Goal: Task Accomplishment & Management: Complete application form

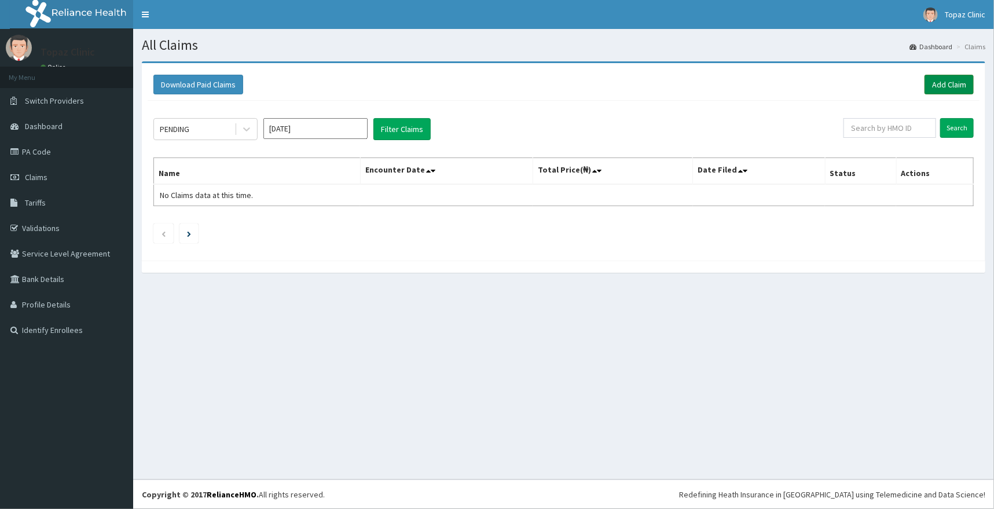
click at [938, 78] on link "Add Claim" at bounding box center [949, 85] width 49 height 20
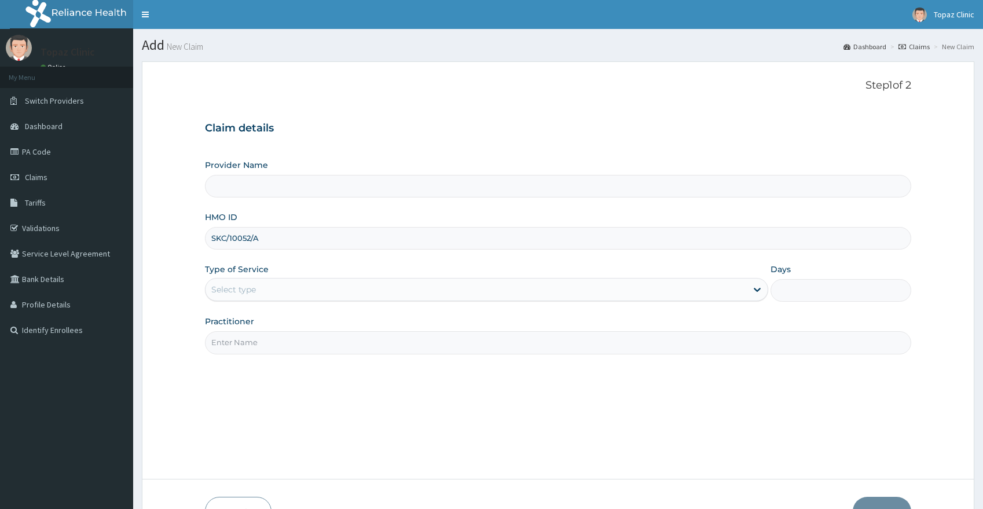
click at [420, 389] on div "Step 1 of 2 Claim details Provider Name HMO ID SKC/10052/A Type of Service Sele…" at bounding box center [558, 270] width 707 height 382
type input "Topaz Clinic & Maternity"
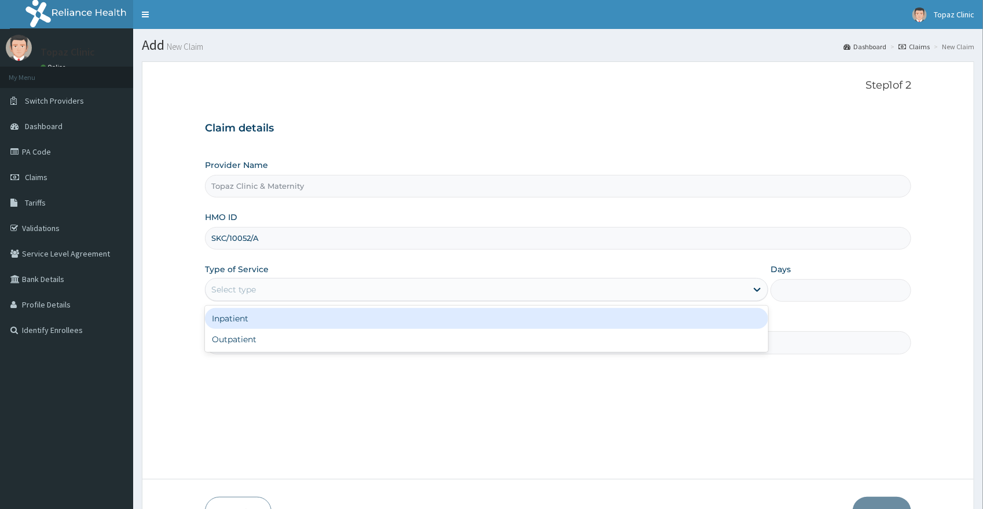
click at [284, 294] on div "Select type" at bounding box center [477, 289] width 542 height 19
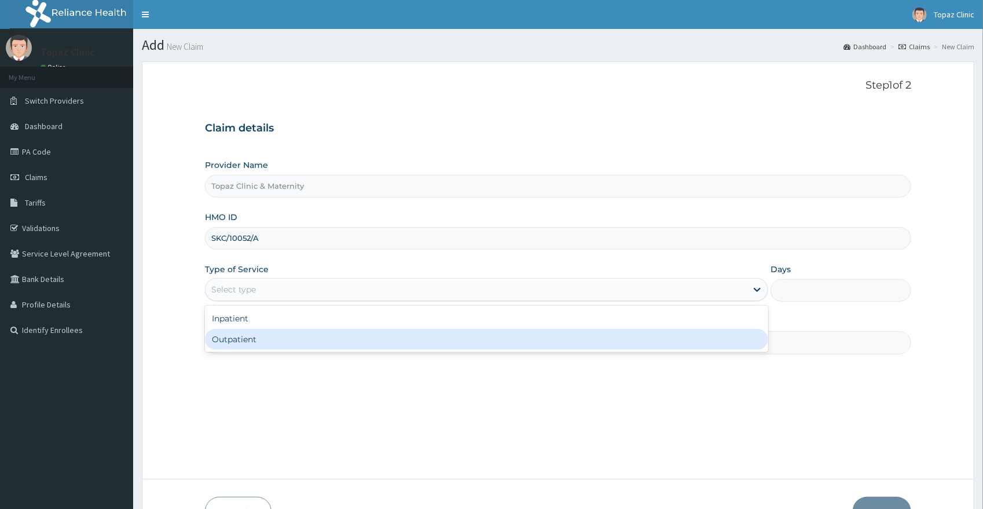
click at [248, 345] on div "Outpatient" at bounding box center [487, 339] width 564 height 21
type input "1"
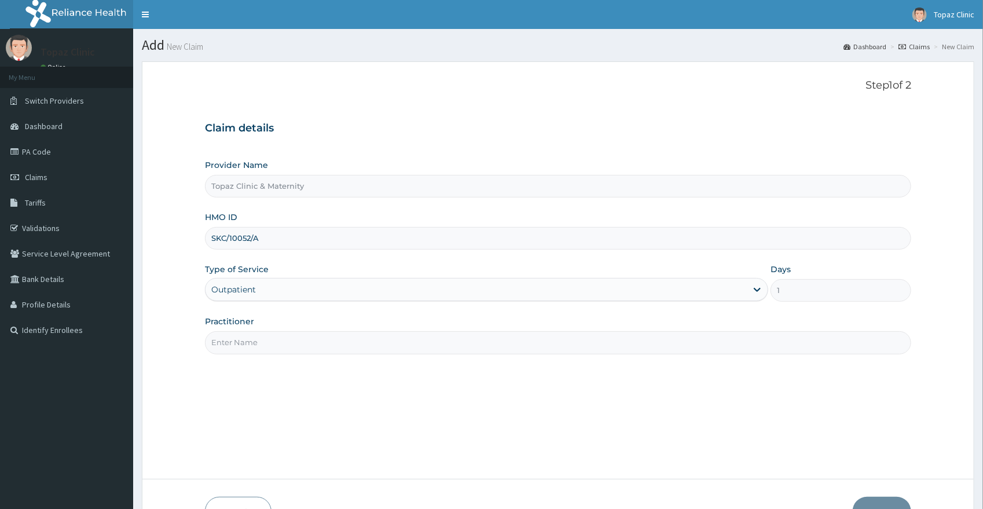
click at [347, 345] on input "Practitioner" at bounding box center [558, 342] width 707 height 23
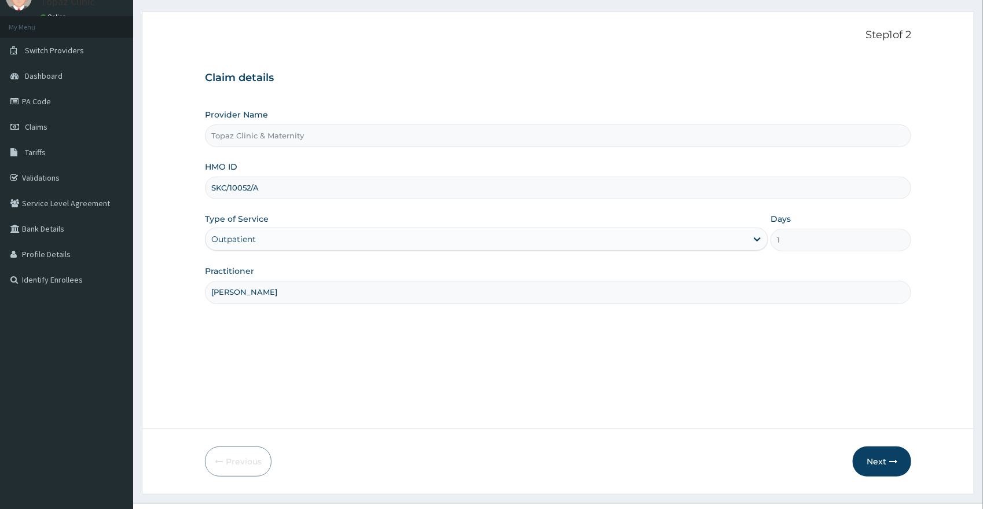
scroll to position [74, 0]
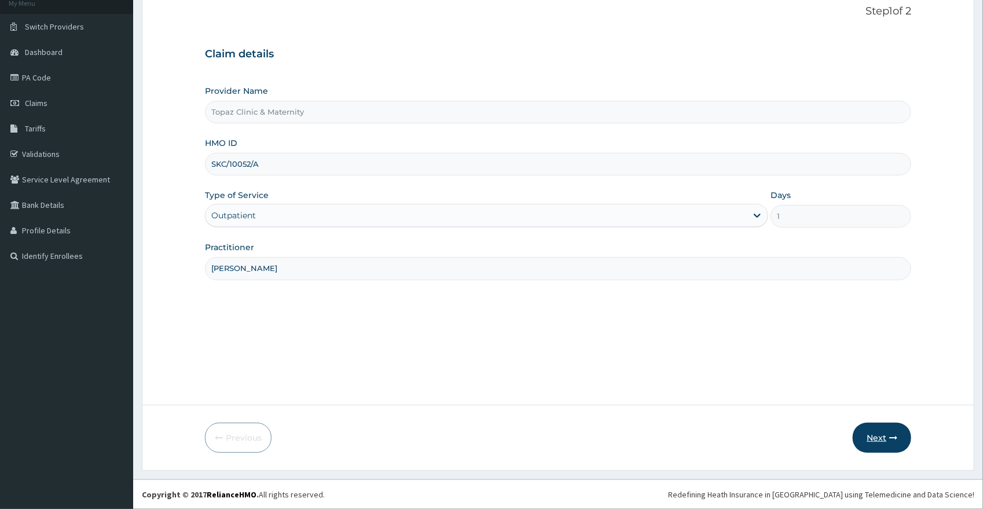
type input "[PERSON_NAME]"
click at [876, 430] on button "Next" at bounding box center [882, 438] width 58 height 30
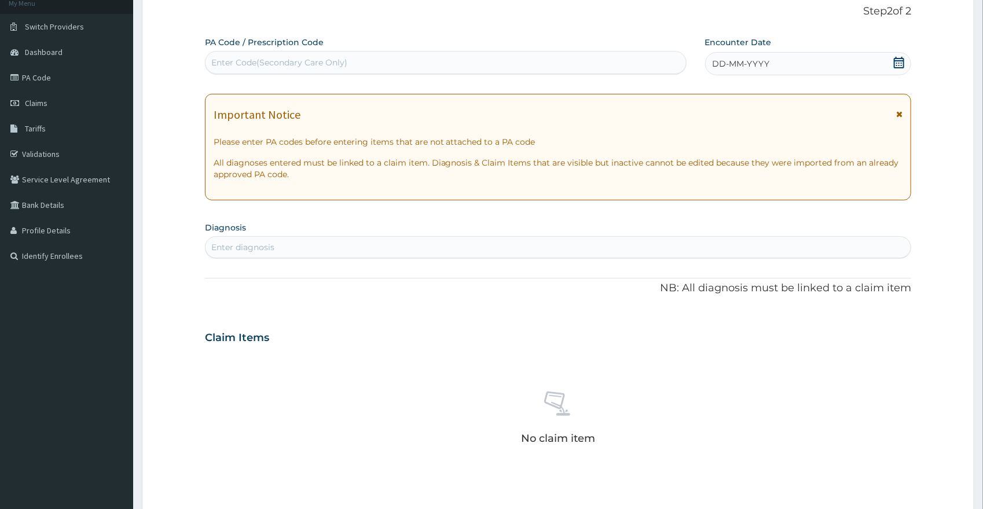
click at [899, 64] on icon at bounding box center [900, 63] width 12 height 12
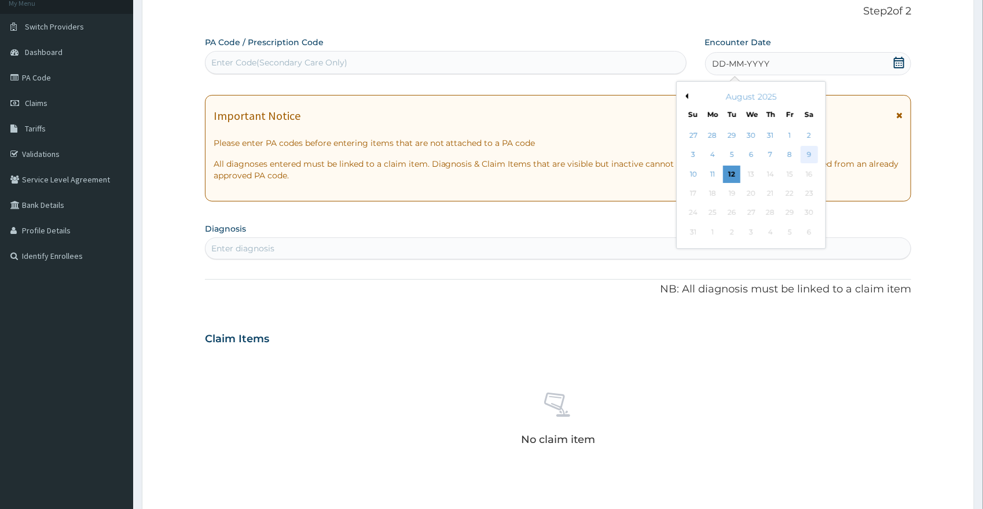
click at [806, 150] on div "9" at bounding box center [808, 155] width 17 height 17
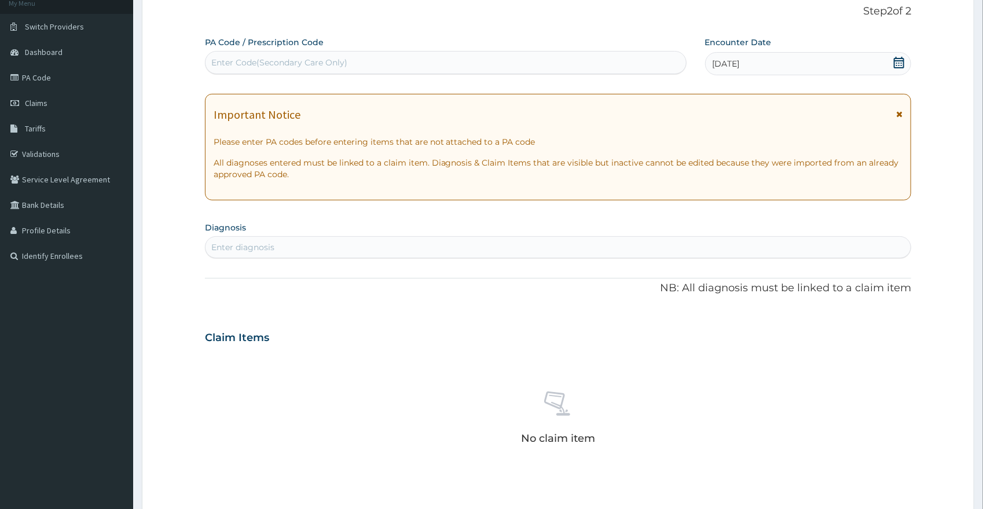
click at [244, 250] on div "Enter diagnosis" at bounding box center [242, 248] width 63 height 12
type input "[MEDICAL_DATA]"
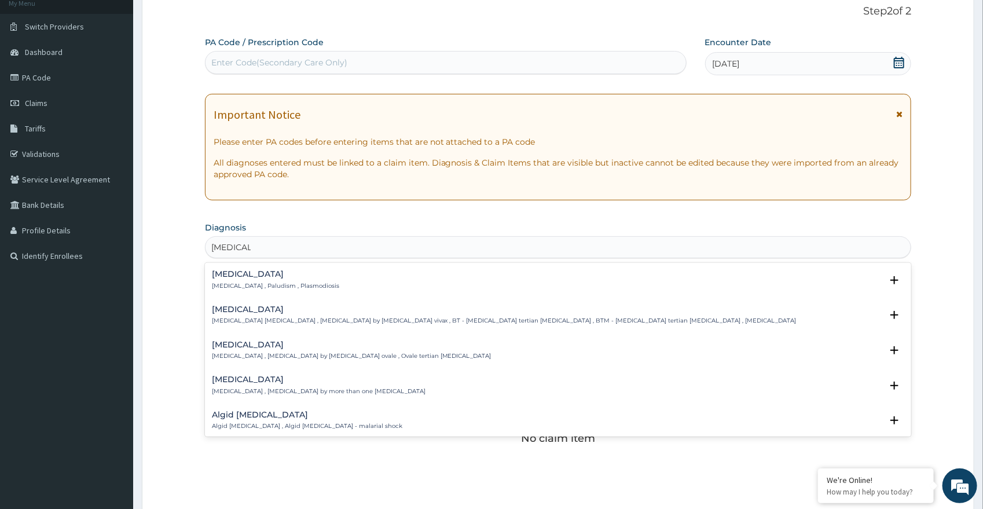
click at [264, 290] on p "[MEDICAL_DATA] , Paludism , Plasmodiosis" at bounding box center [275, 286] width 127 height 8
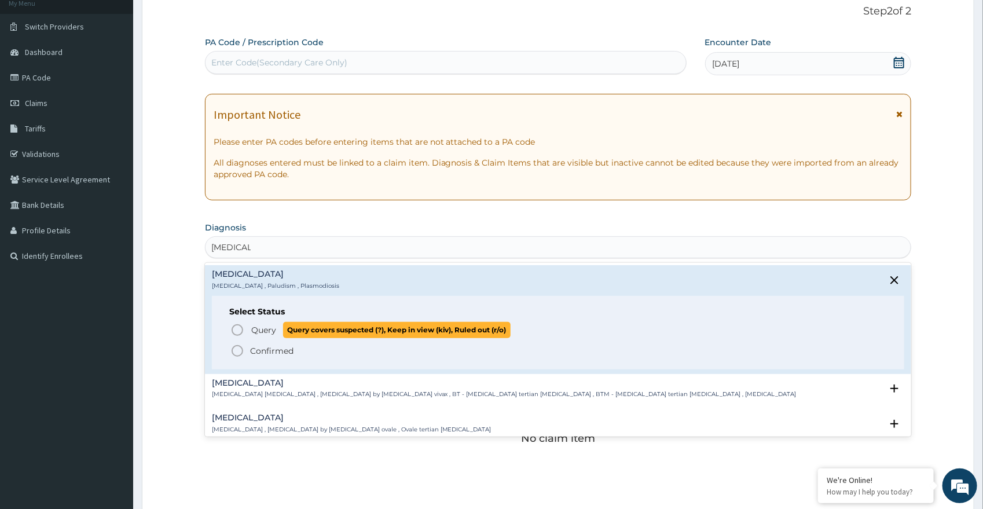
click at [254, 328] on span "Query" at bounding box center [263, 330] width 25 height 12
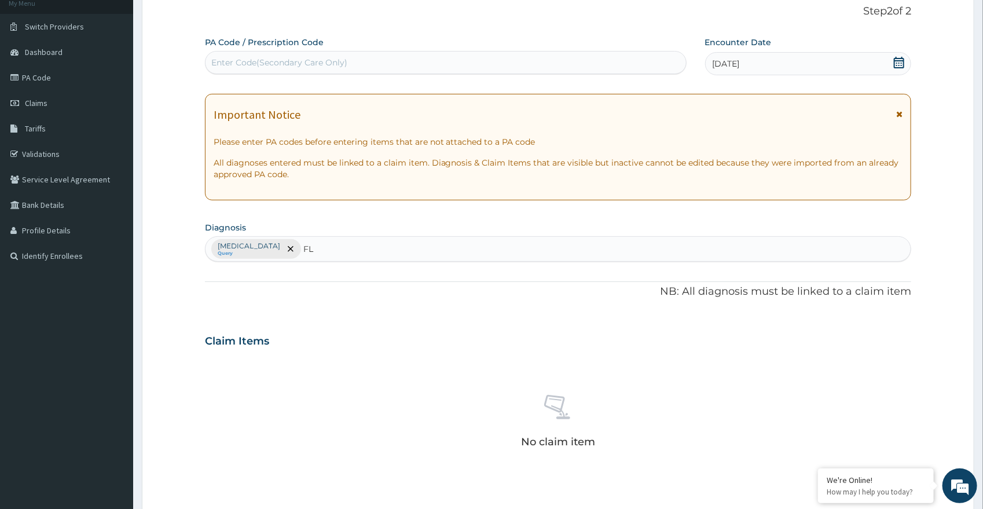
type input "FLU"
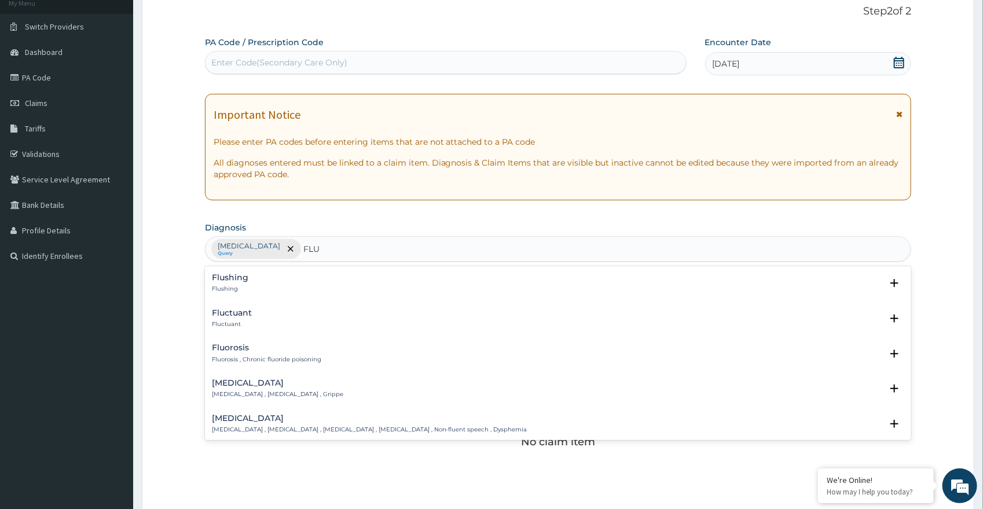
click at [234, 393] on p "[MEDICAL_DATA] , [MEDICAL_DATA] , Grippe" at bounding box center [277, 394] width 131 height 8
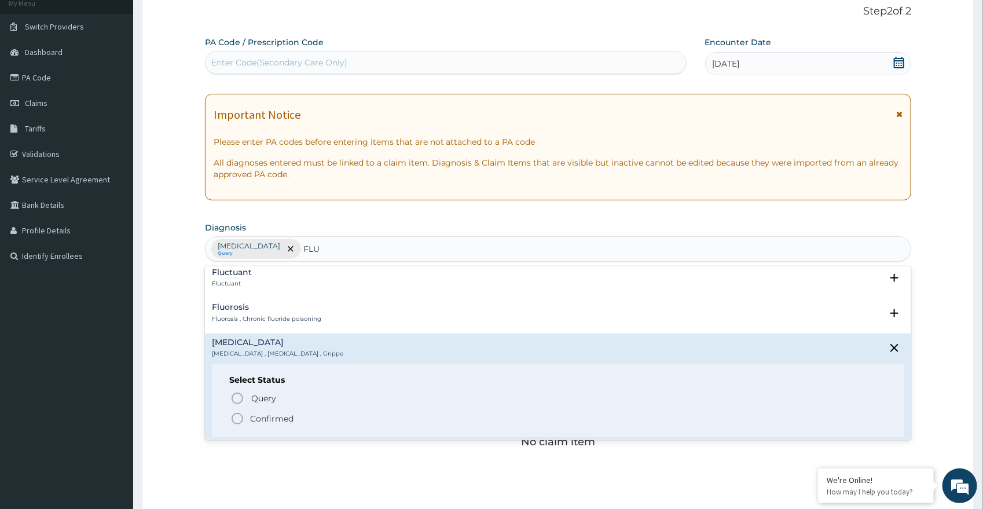
scroll to position [58, 0]
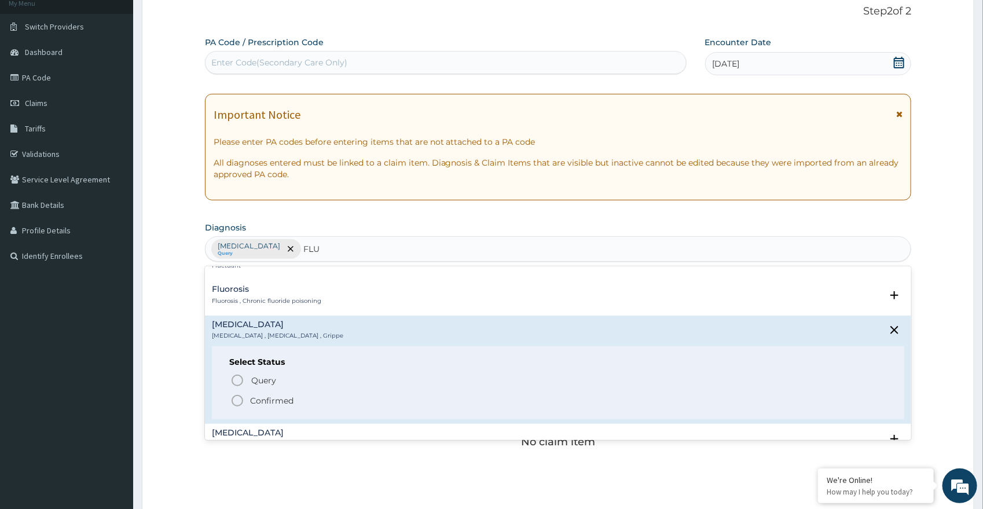
click at [248, 403] on span "Confirmed" at bounding box center [559, 401] width 657 height 14
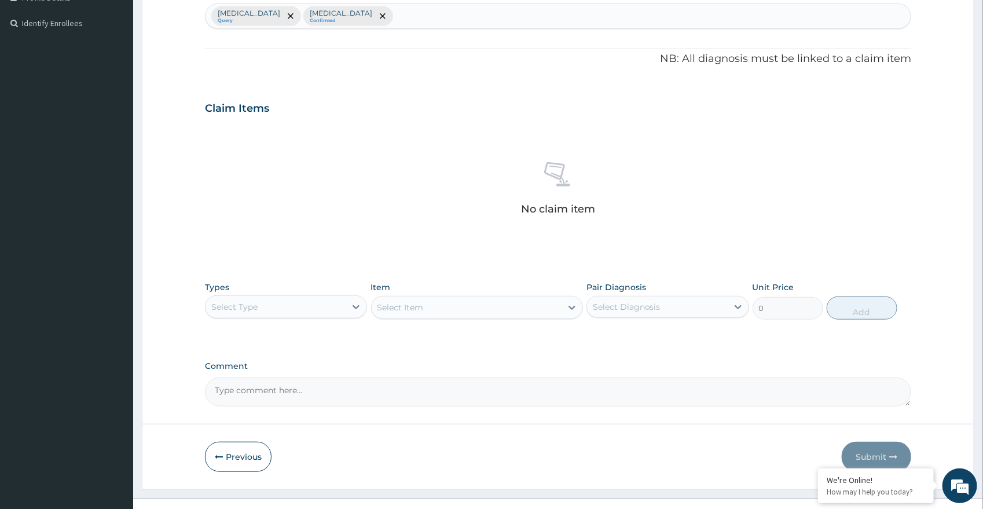
scroll to position [323, 0]
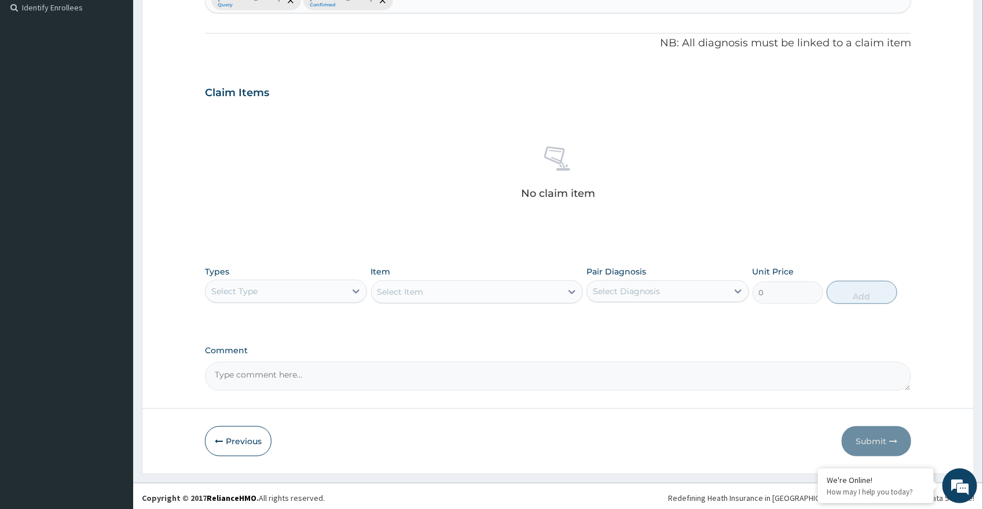
click at [258, 295] on div "Select Type" at bounding box center [276, 291] width 141 height 19
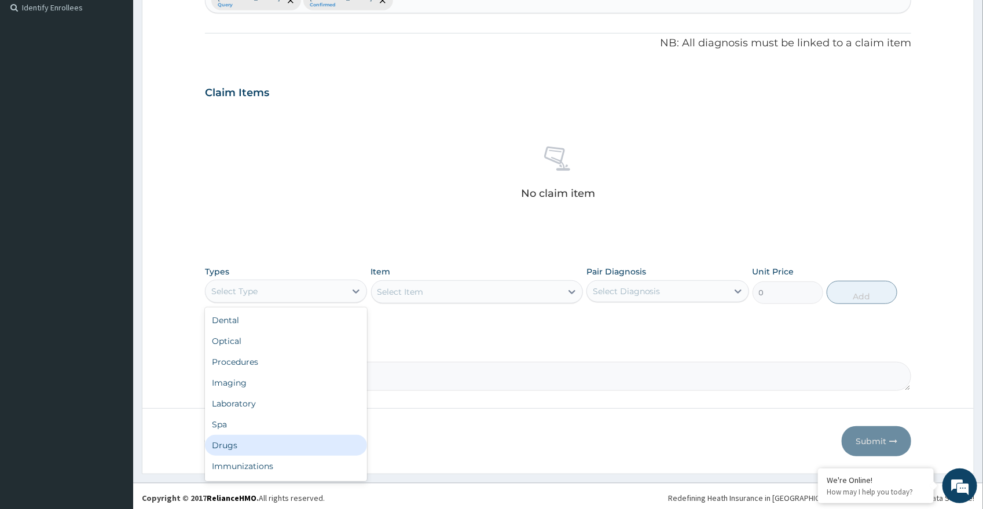
drag, startPoint x: 240, startPoint y: 447, endPoint x: 246, endPoint y: 440, distance: 9.5
click at [240, 447] on div "Drugs" at bounding box center [286, 445] width 163 height 21
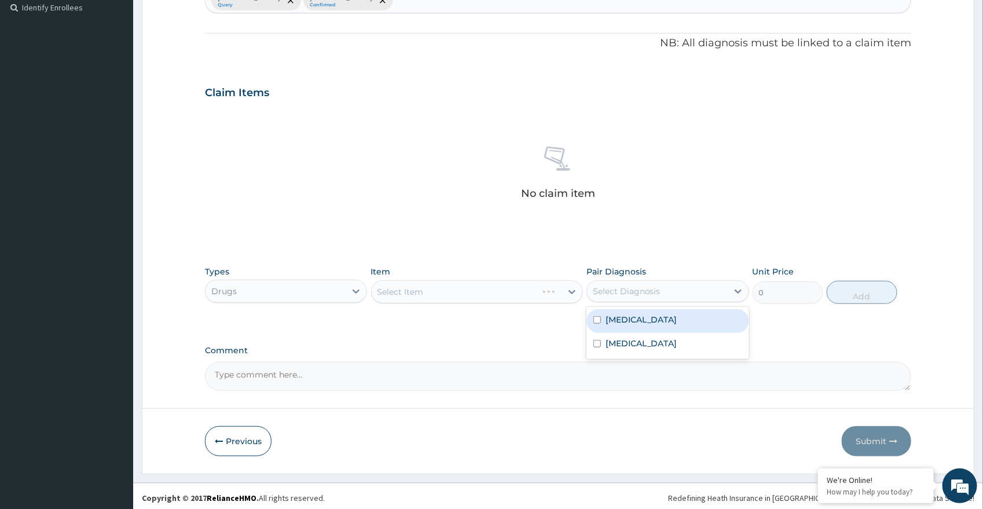
click at [632, 290] on div "Select Diagnosis" at bounding box center [627, 292] width 68 height 12
click at [623, 326] on div "[MEDICAL_DATA]" at bounding box center [668, 321] width 163 height 24
checkbox input "true"
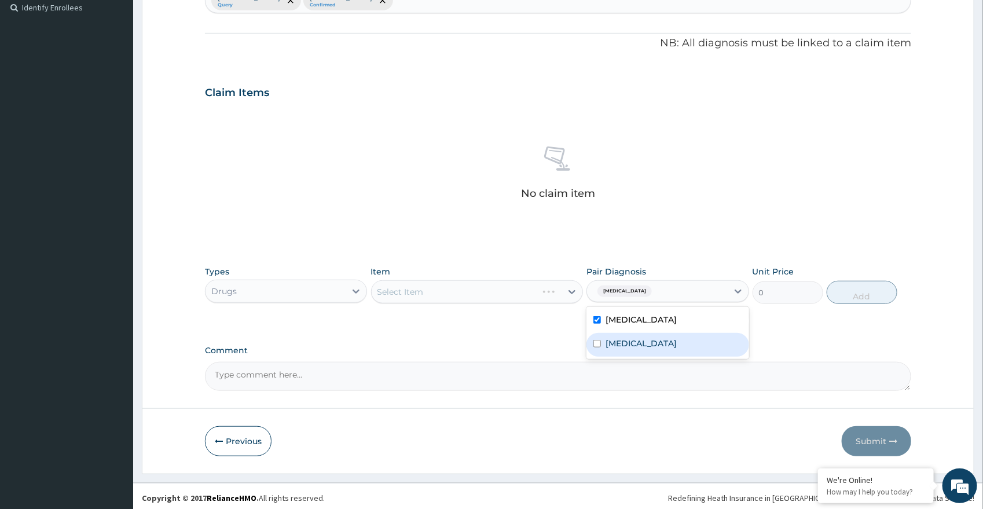
click at [621, 350] on div "[MEDICAL_DATA]" at bounding box center [668, 345] width 163 height 24
checkbox input "true"
click at [550, 299] on div "Select Item" at bounding box center [467, 292] width 190 height 19
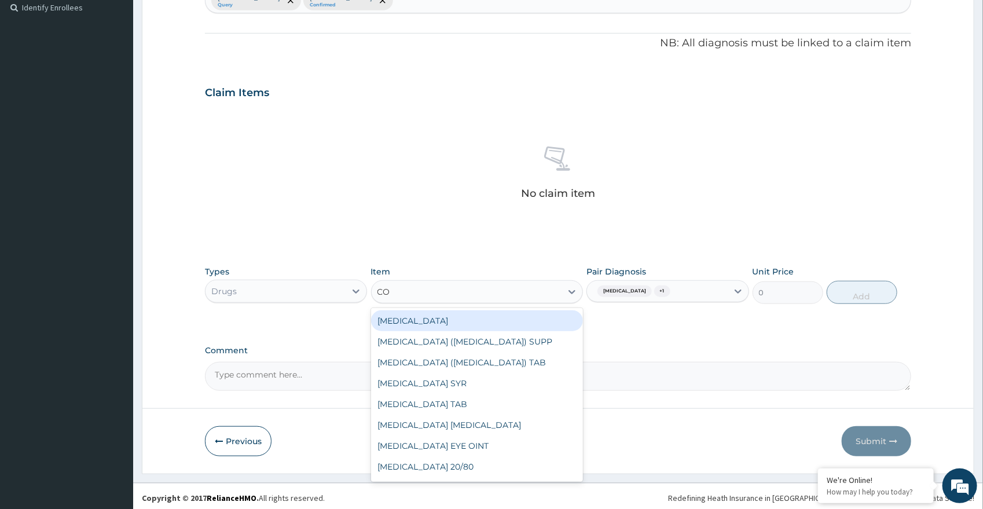
type input "COU"
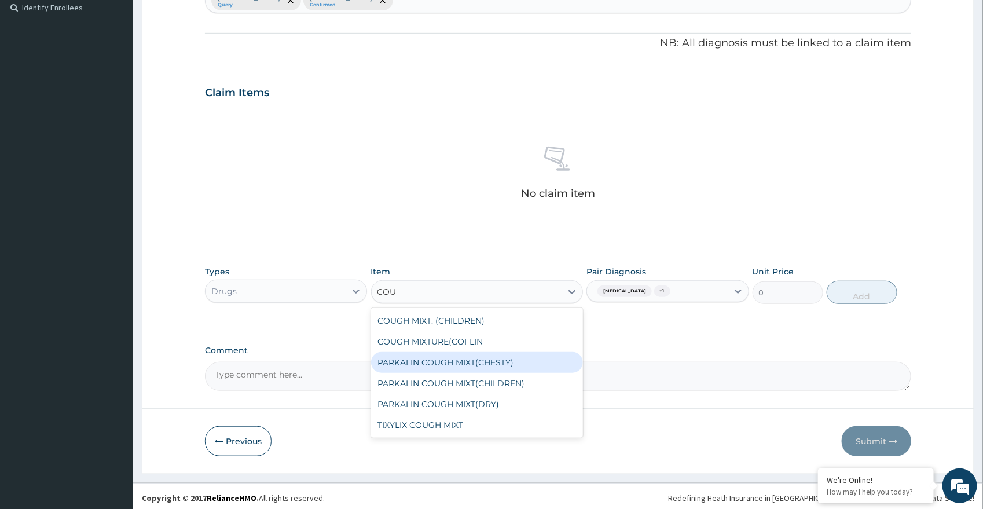
click at [489, 366] on div "PARKALIN COUGH MIXT(CHESTY)" at bounding box center [477, 362] width 212 height 21
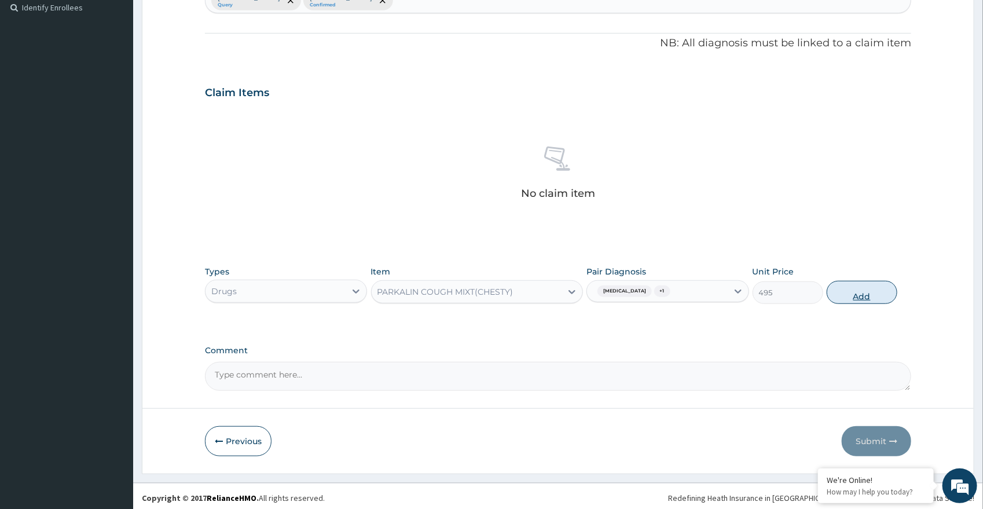
click at [851, 292] on button "Add" at bounding box center [862, 292] width 71 height 23
type input "0"
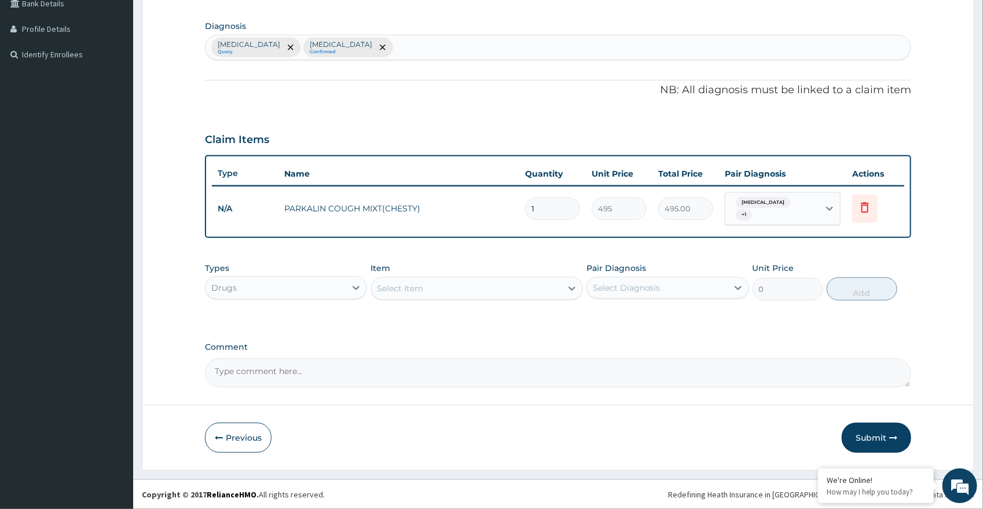
scroll to position [270, 0]
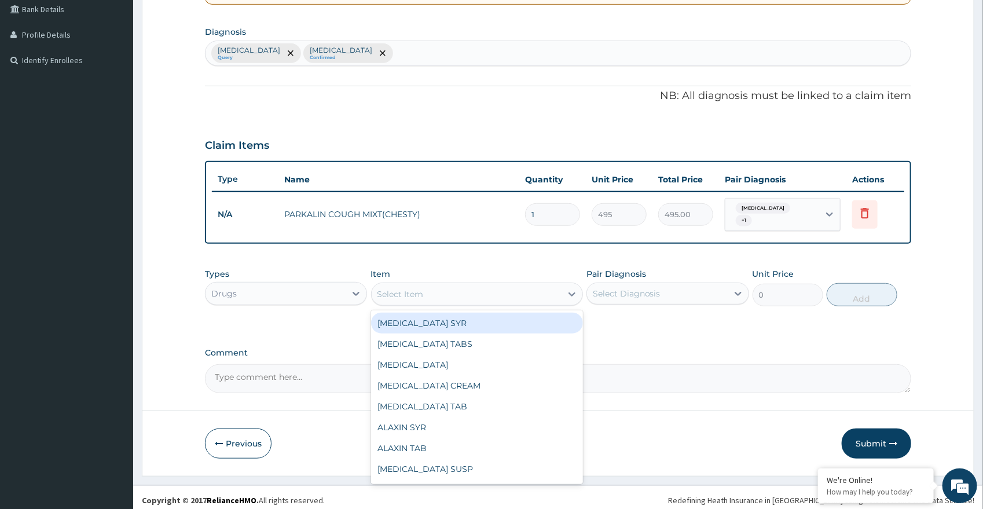
click at [466, 285] on div "Select Item" at bounding box center [467, 294] width 190 height 19
type input "[PERSON_NAME]"
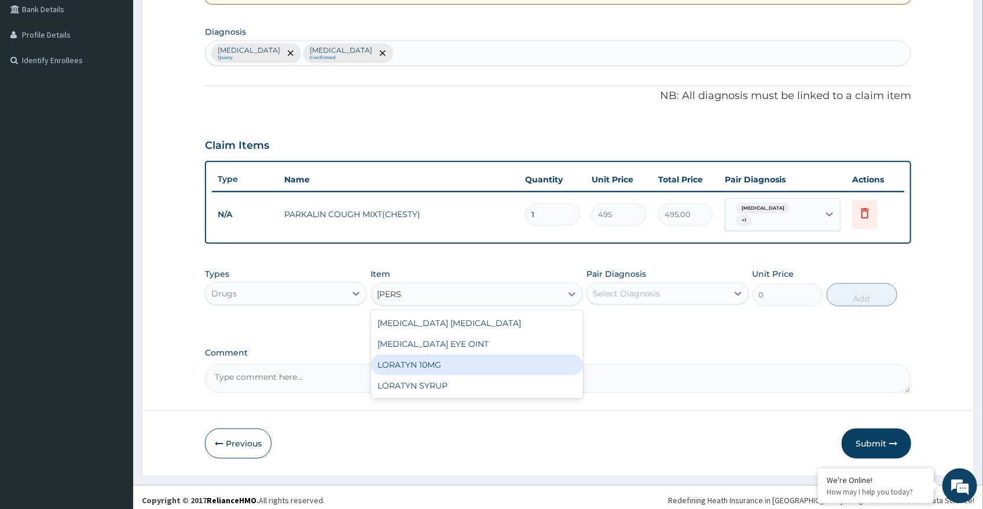
click at [442, 361] on div "LORATYN 10MG" at bounding box center [477, 364] width 212 height 21
type input "40.5"
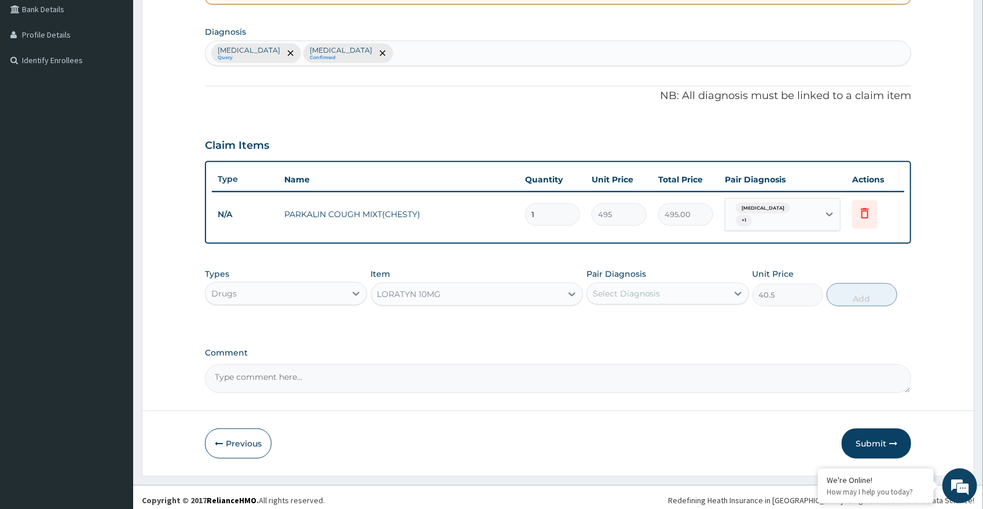
click at [680, 284] on div "Select Diagnosis" at bounding box center [657, 293] width 141 height 19
click at [609, 340] on label "[MEDICAL_DATA]" at bounding box center [642, 346] width 72 height 12
checkbox input "true"
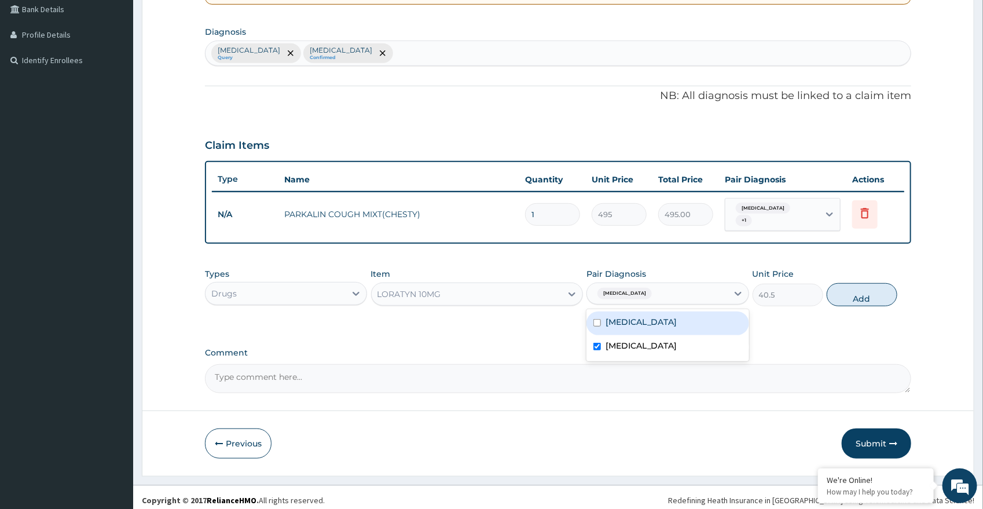
click at [619, 312] on div "[MEDICAL_DATA]" at bounding box center [668, 324] width 163 height 24
click at [632, 321] on label "[MEDICAL_DATA]" at bounding box center [642, 322] width 72 height 12
checkbox input "false"
click at [859, 293] on button "Add" at bounding box center [862, 294] width 71 height 23
type input "0"
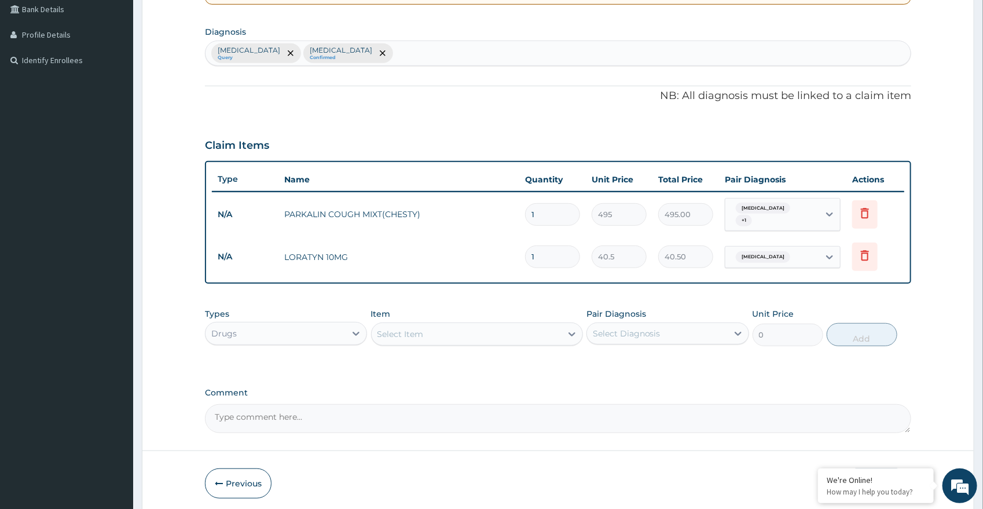
type input "0.00"
type input "5"
type input "202.50"
type input "5"
click at [294, 326] on div "Drugs" at bounding box center [276, 333] width 141 height 19
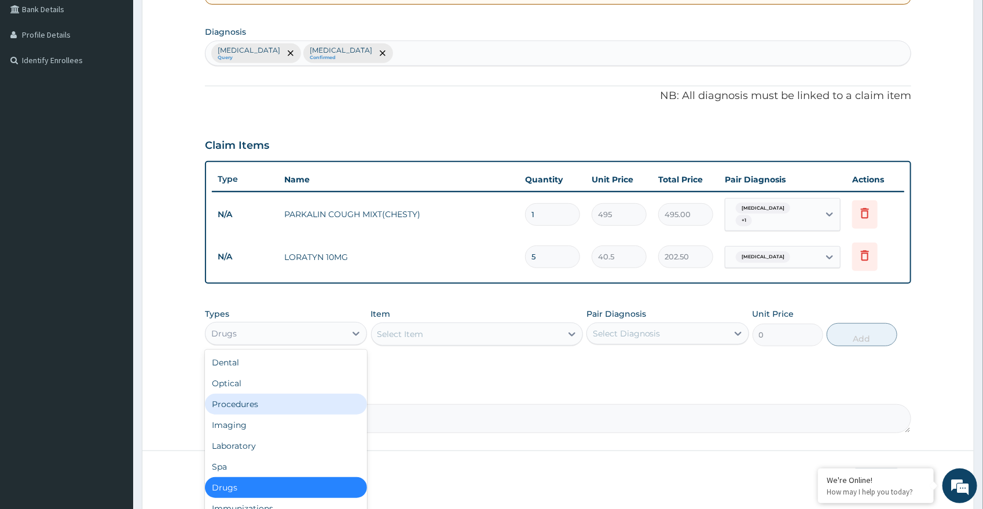
click at [265, 397] on div "Procedures" at bounding box center [286, 404] width 163 height 21
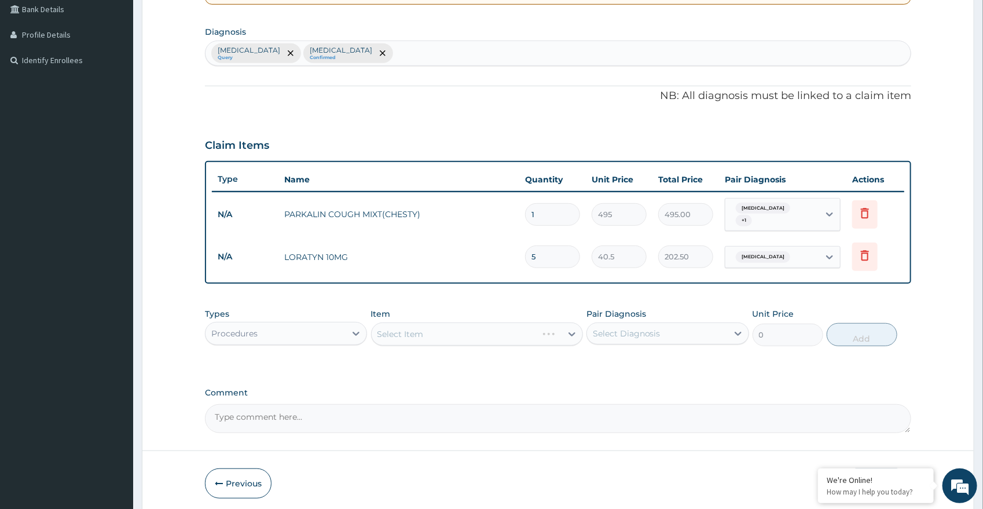
click at [645, 328] on div "Select Diagnosis" at bounding box center [627, 334] width 68 height 12
click at [625, 360] on label "[MEDICAL_DATA]" at bounding box center [642, 362] width 72 height 12
checkbox input "true"
click at [619, 383] on label "[MEDICAL_DATA]" at bounding box center [642, 386] width 72 height 12
checkbox input "true"
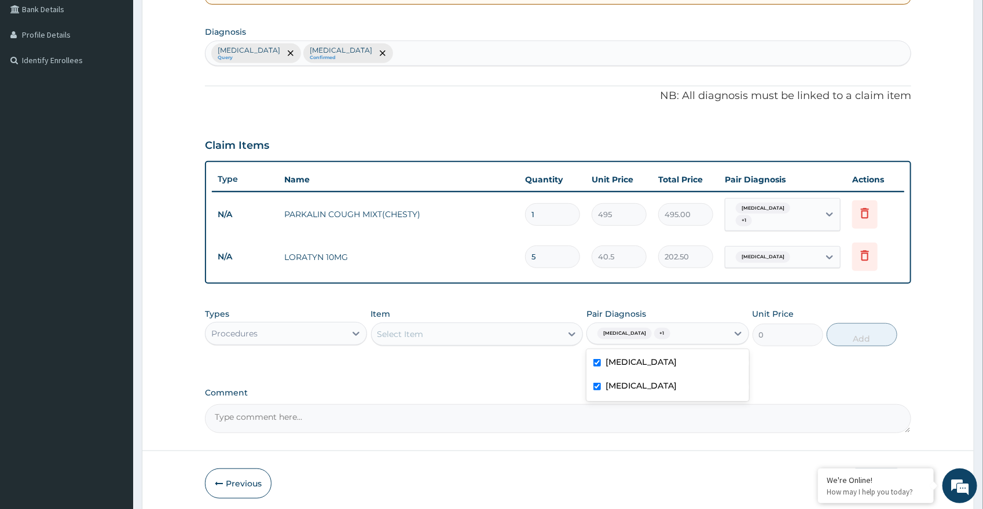
click at [485, 330] on div "Select Item" at bounding box center [467, 334] width 190 height 19
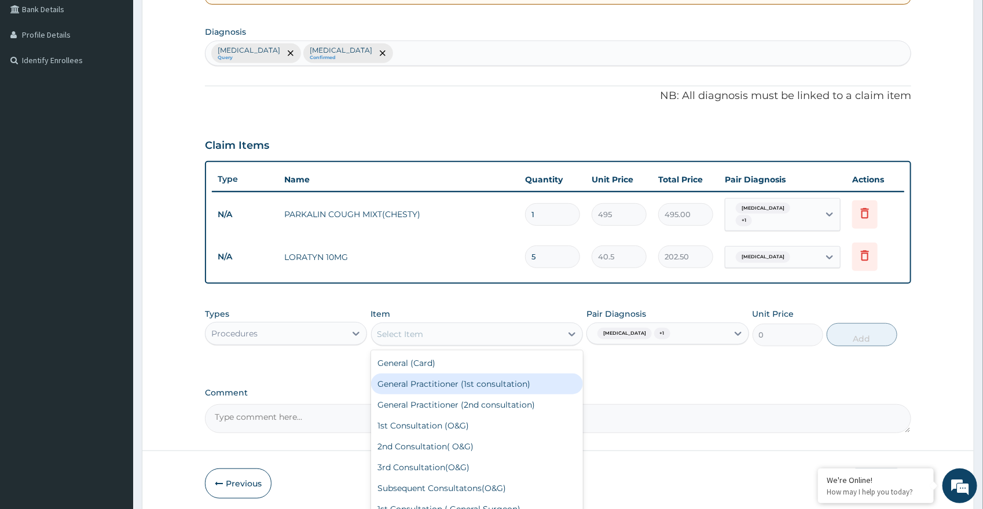
click at [484, 374] on div "General Practitioner (1st consultation)" at bounding box center [477, 384] width 212 height 21
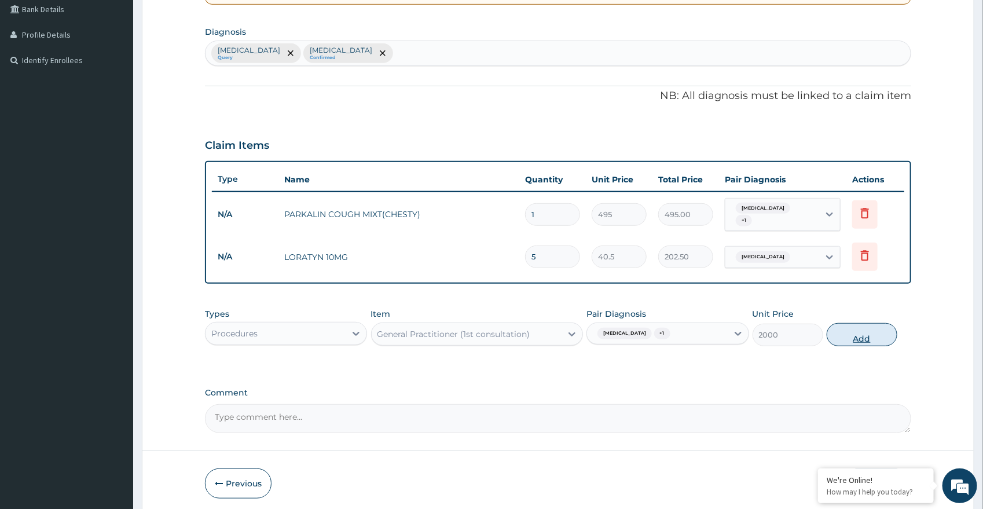
click at [870, 328] on button "Add" at bounding box center [862, 334] width 71 height 23
type input "0"
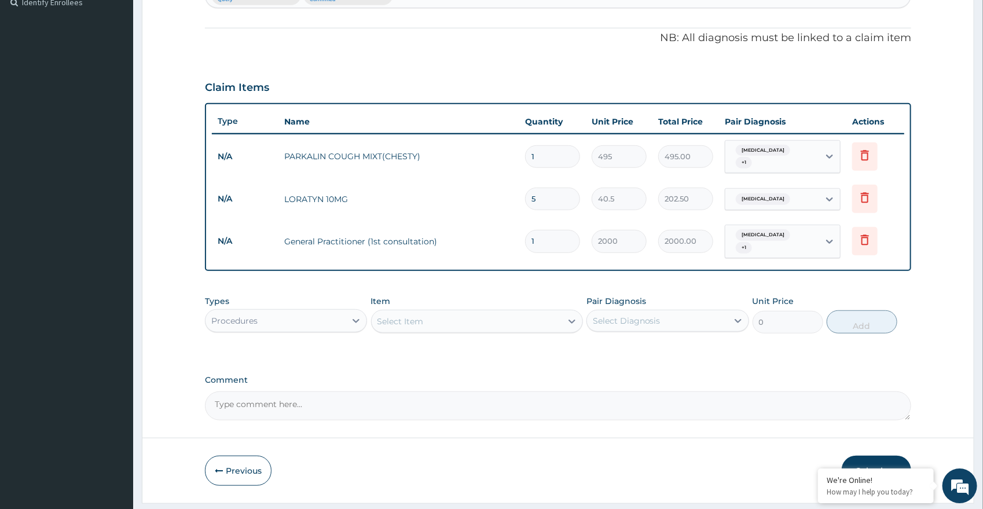
scroll to position [350, 0]
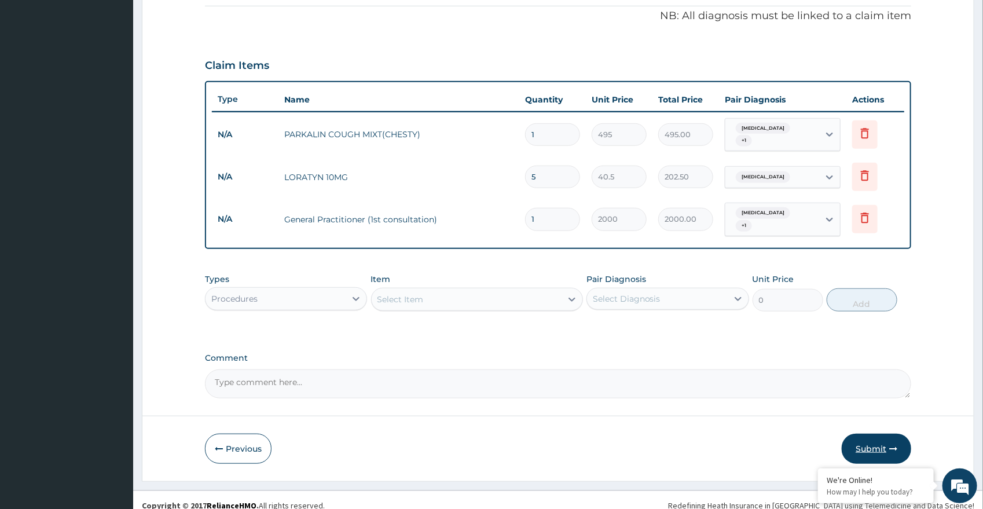
click at [881, 439] on button "Submit" at bounding box center [877, 449] width 70 height 30
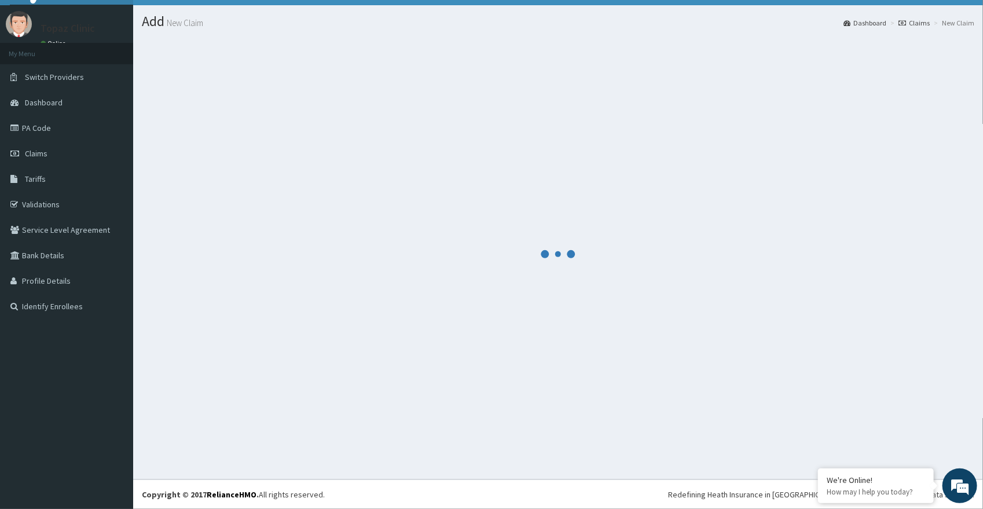
scroll to position [23, 0]
